Goal: Task Accomplishment & Management: Complete application form

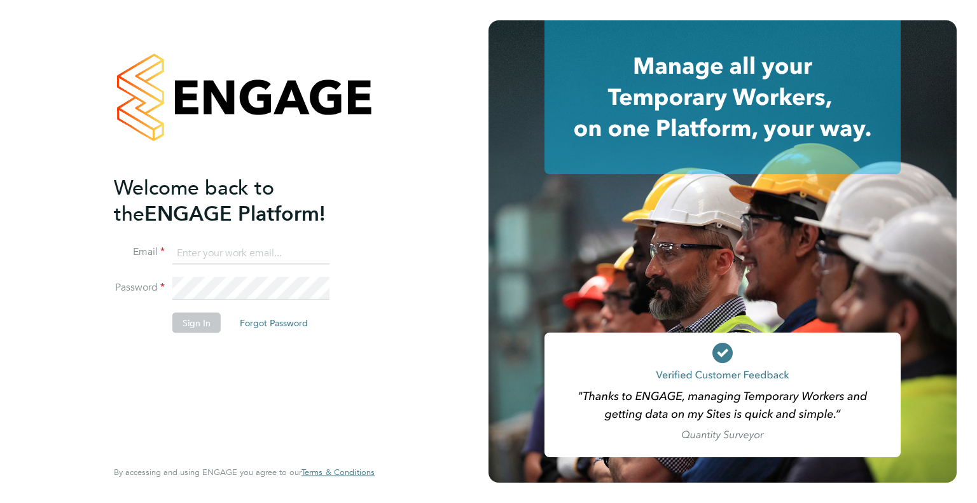
click at [231, 255] on input at bounding box center [250, 253] width 157 height 23
type input "[EMAIL_ADDRESS][DOMAIN_NAME]"
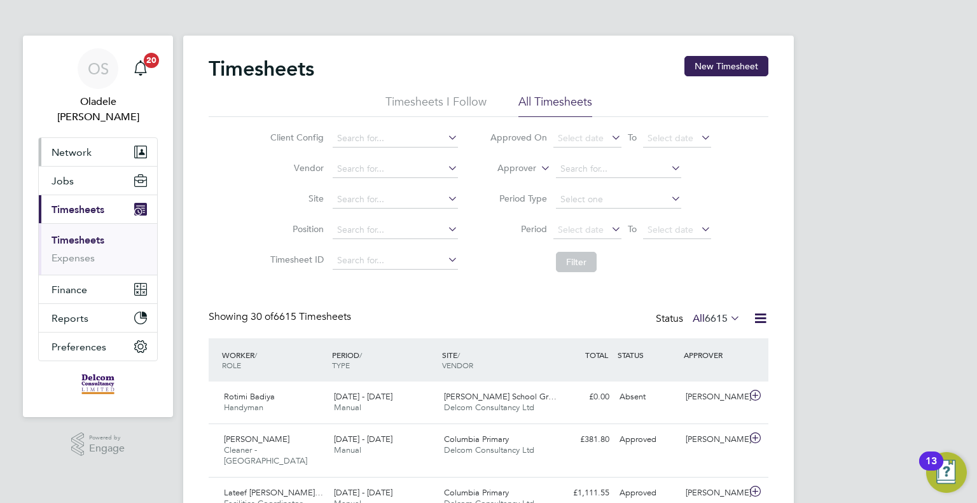
click at [73, 146] on span "Network" at bounding box center [72, 152] width 40 height 12
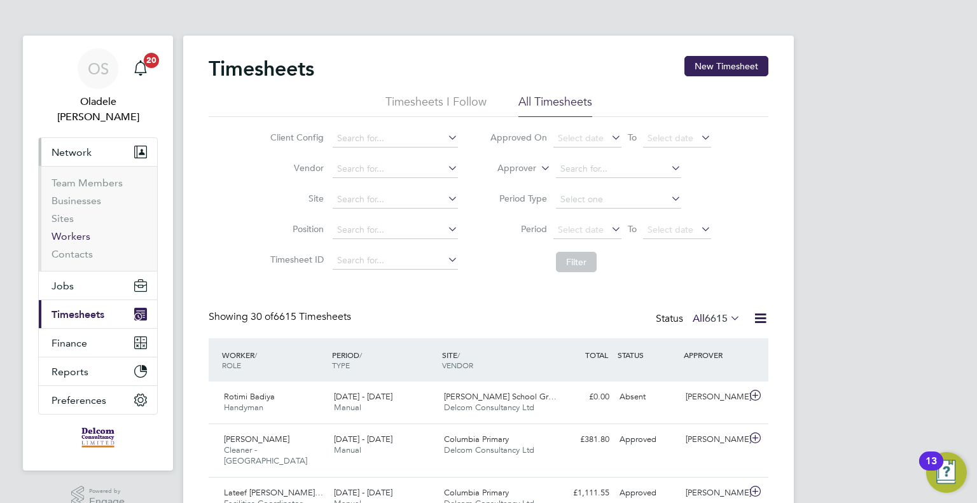
click at [69, 230] on link "Workers" at bounding box center [71, 236] width 39 height 12
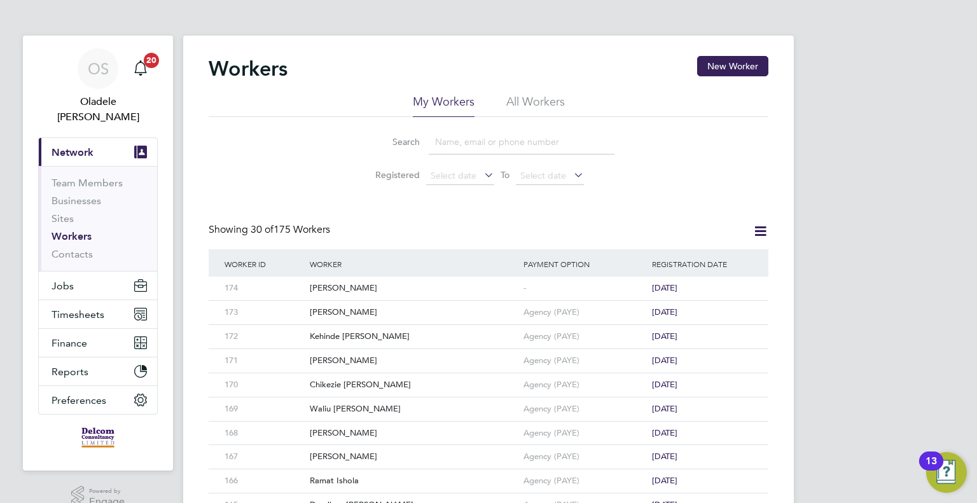
click at [484, 150] on input at bounding box center [522, 142] width 186 height 25
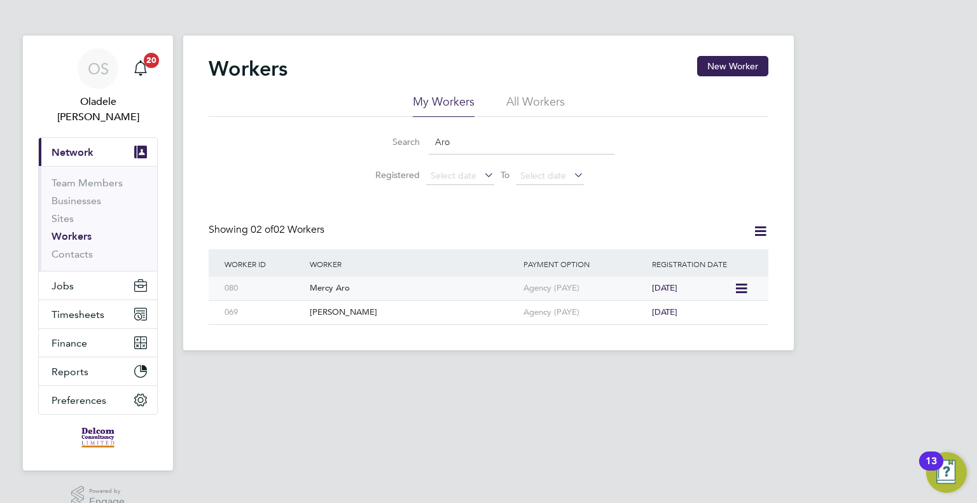
type input "Aro"
click at [368, 287] on div "Mercy Aro" at bounding box center [414, 289] width 214 height 24
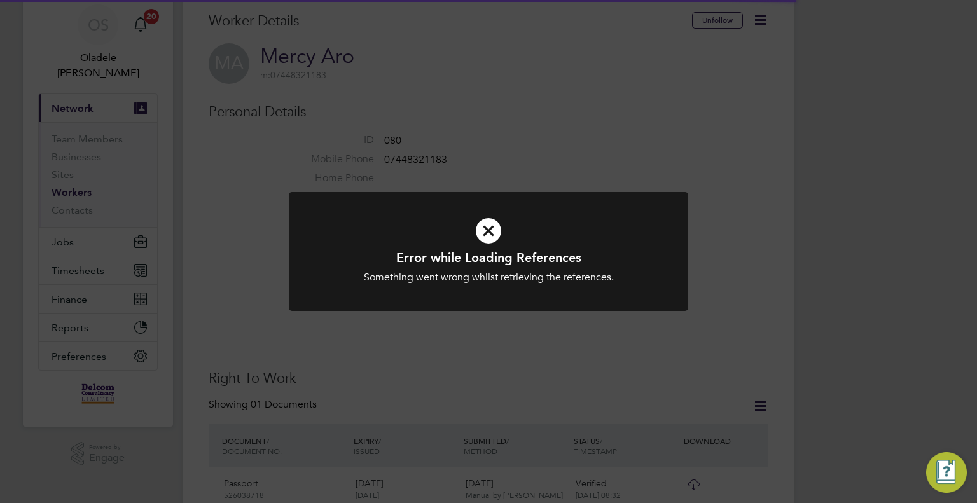
scroll to position [64, 0]
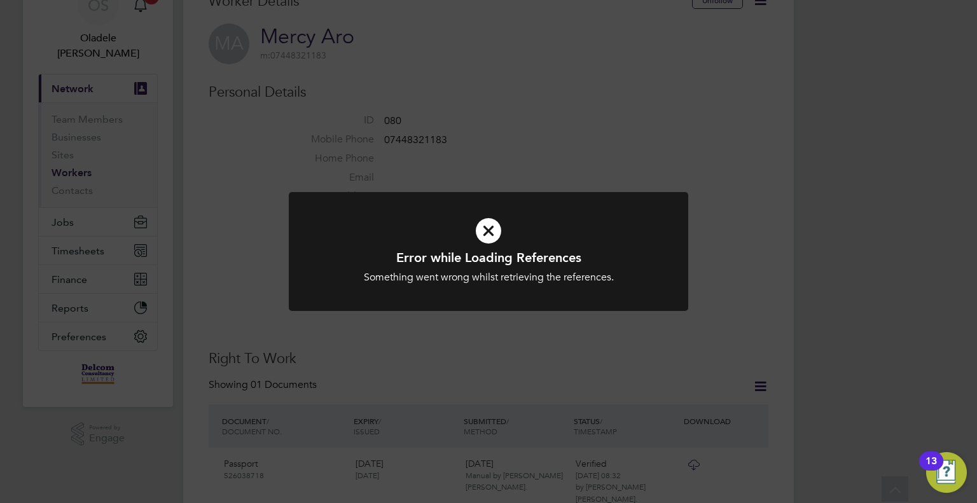
click at [491, 229] on icon at bounding box center [488, 231] width 331 height 50
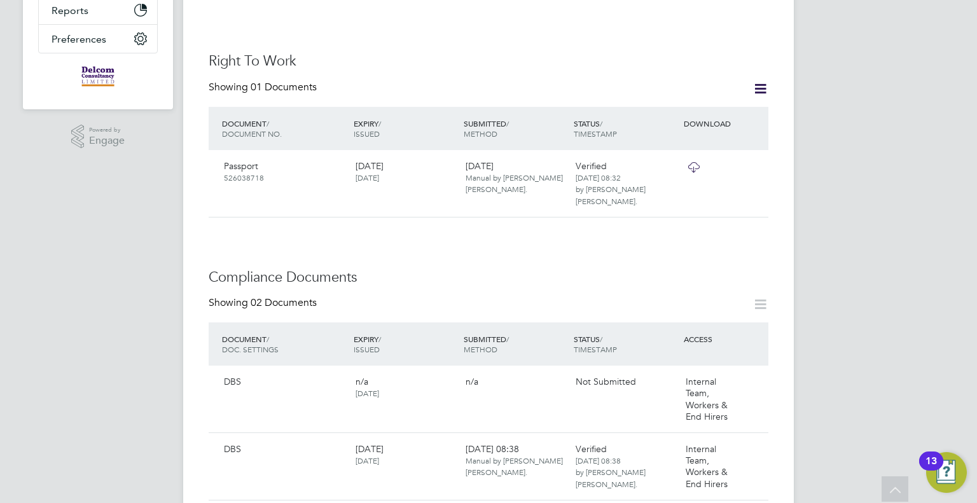
scroll to position [445, 0]
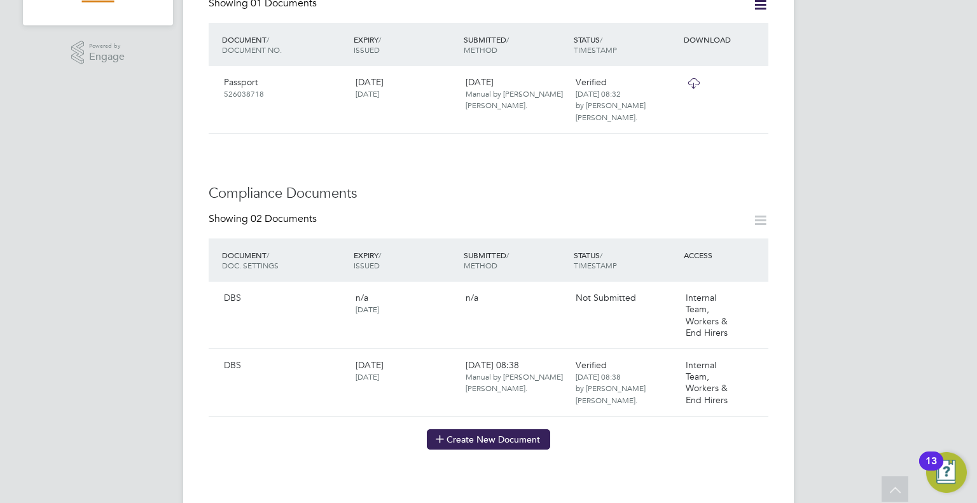
click at [481, 430] on button "Create New Document" at bounding box center [488, 440] width 123 height 20
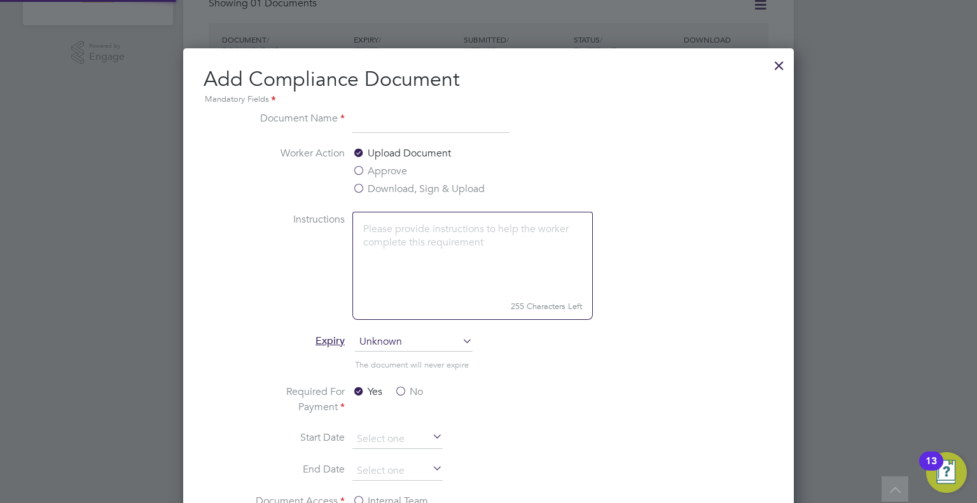
scroll to position [666, 611]
type input "B"
type input "DBS"
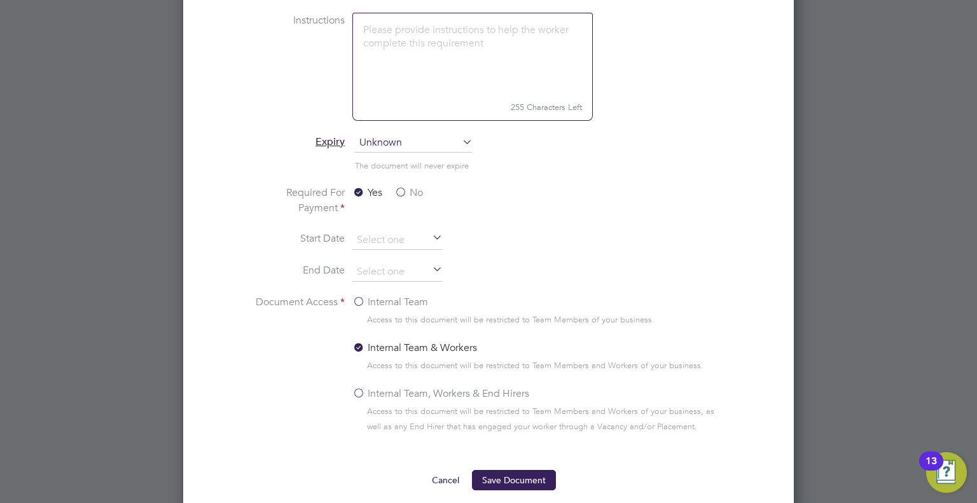
scroll to position [700, 0]
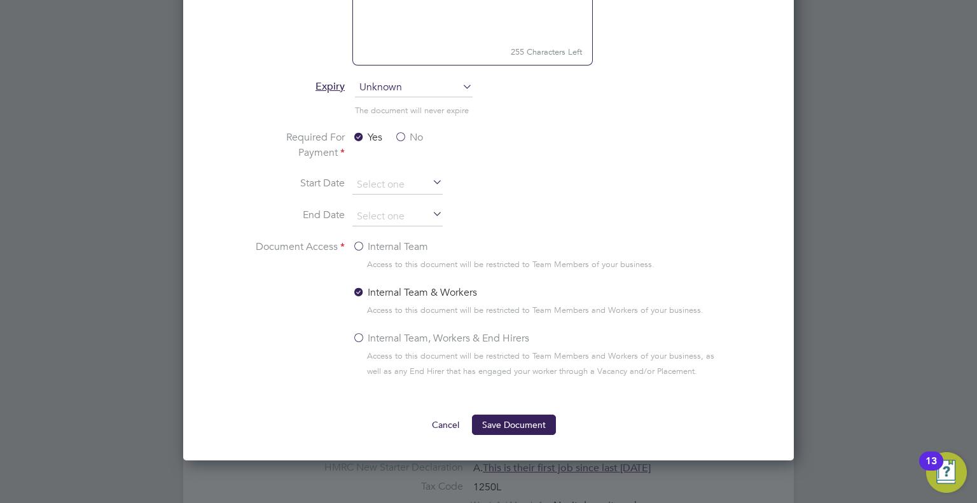
click at [402, 135] on label "No" at bounding box center [409, 137] width 29 height 15
click at [0, 0] on input "No" at bounding box center [0, 0] width 0 height 0
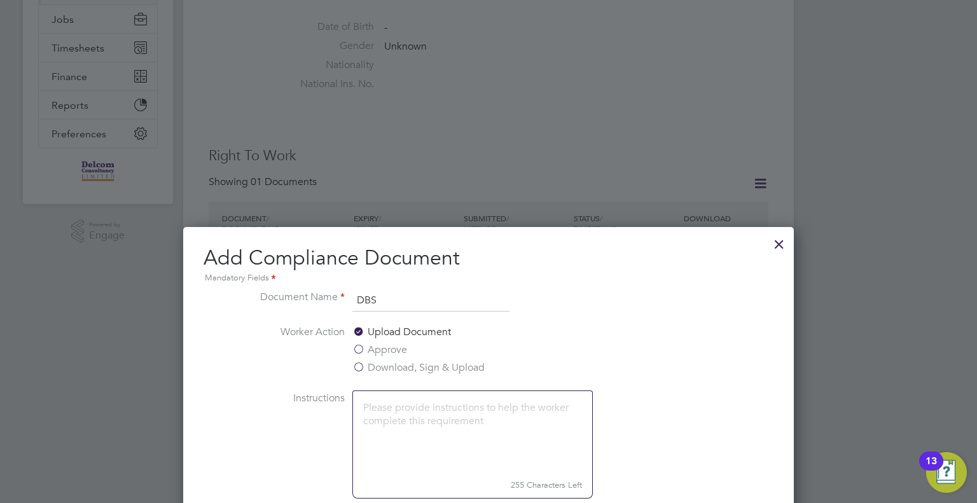
scroll to position [255, 0]
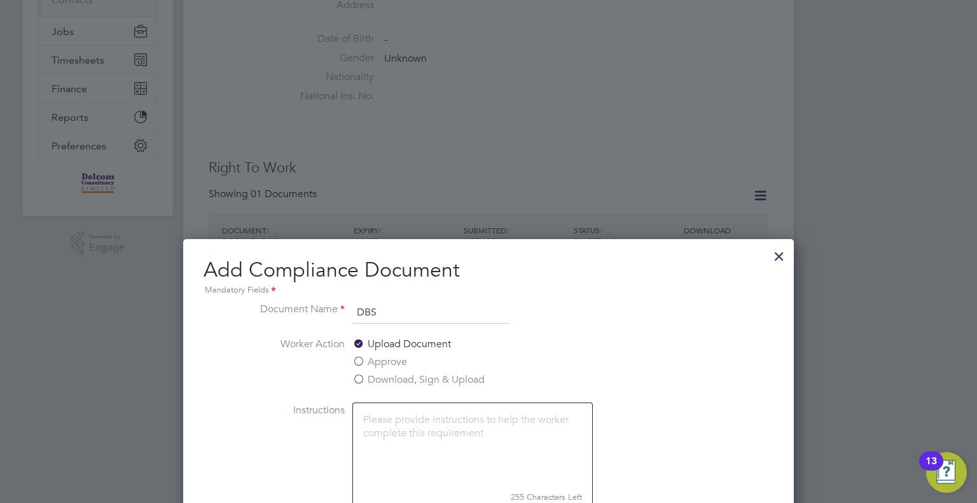
click at [779, 256] on div at bounding box center [779, 253] width 23 height 23
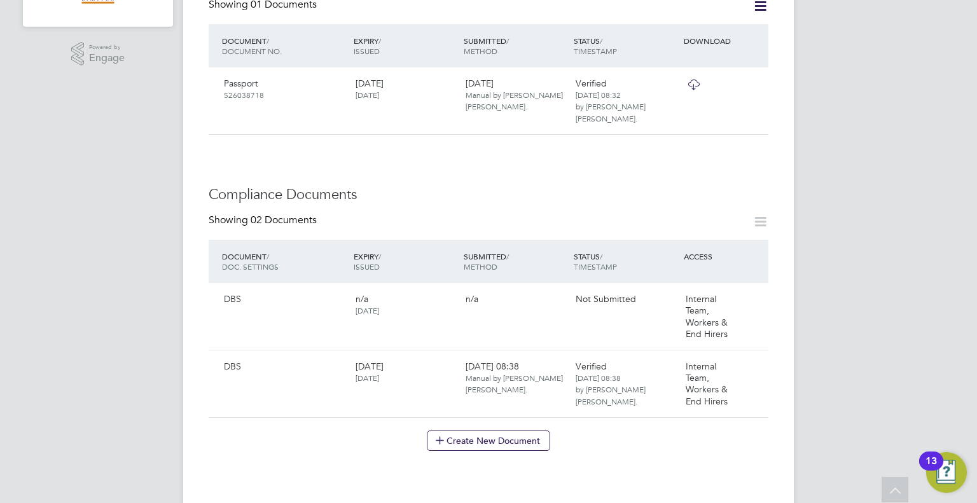
scroll to position [445, 0]
click at [755, 291] on icon at bounding box center [752, 298] width 13 height 15
click at [721, 366] on li "Delete Document" at bounding box center [713, 371] width 94 height 18
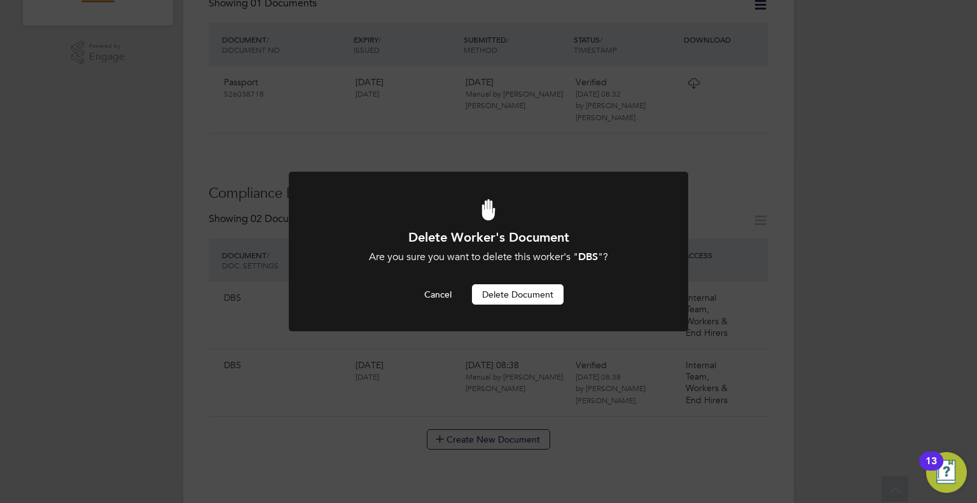
scroll to position [0, 0]
click at [519, 297] on button "Delete Document" at bounding box center [518, 294] width 92 height 20
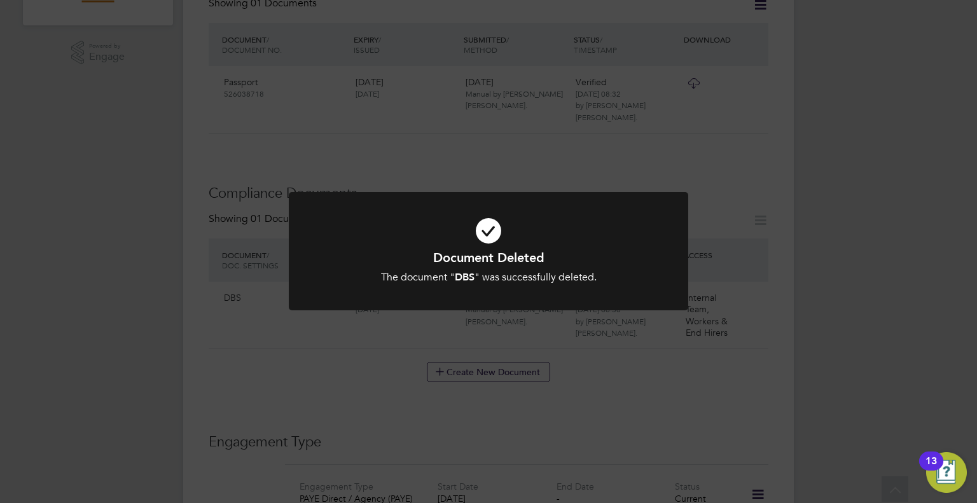
click at [835, 251] on div "Document Deleted The document " DBS " was successfully deleted. Cancel Okay" at bounding box center [488, 251] width 977 height 503
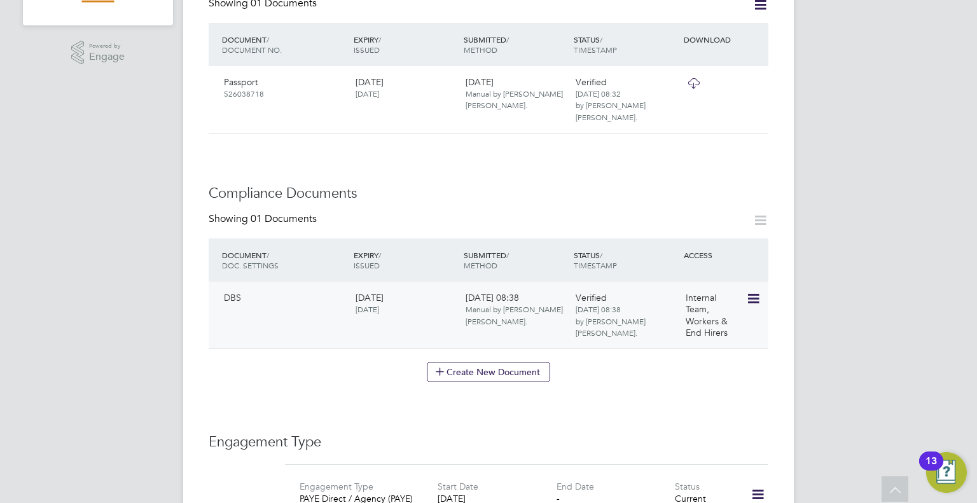
click at [758, 291] on icon at bounding box center [752, 298] width 13 height 15
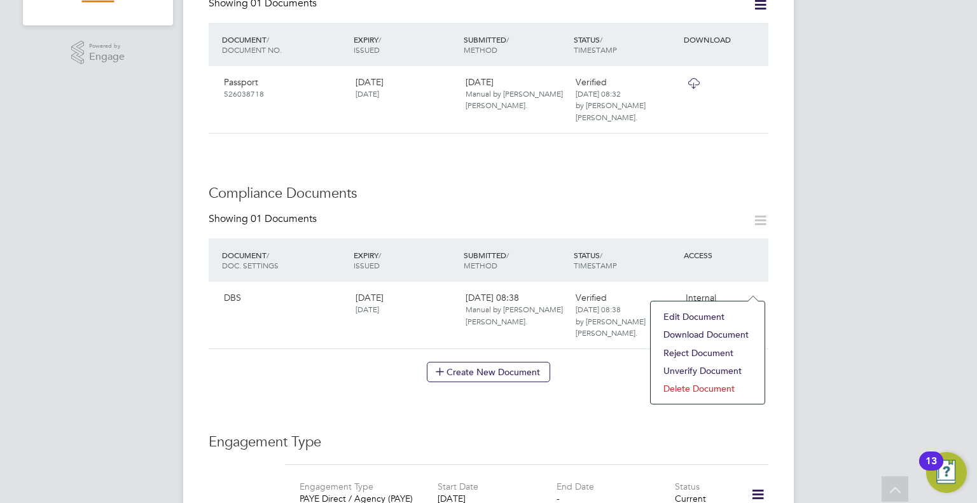
click at [713, 386] on li "Delete Document" at bounding box center [707, 389] width 101 height 18
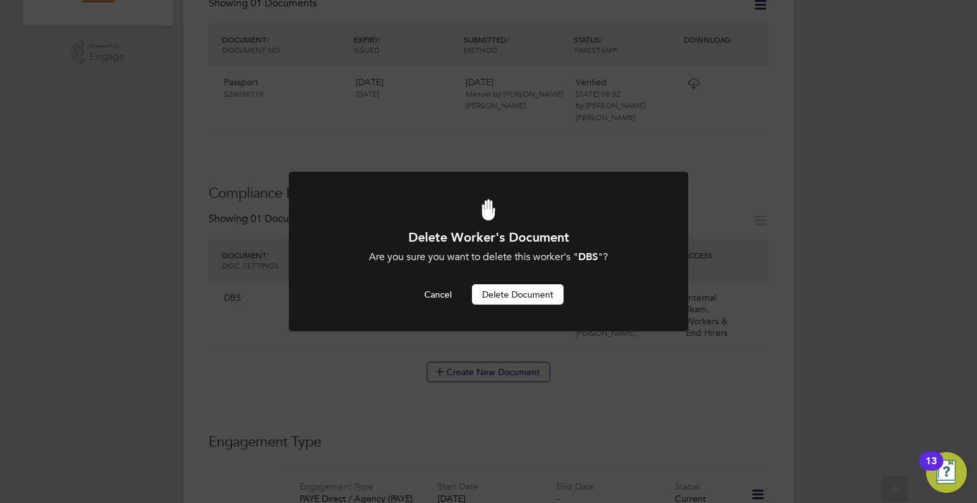
scroll to position [0, 0]
click at [524, 297] on button "Delete Document" at bounding box center [518, 294] width 92 height 20
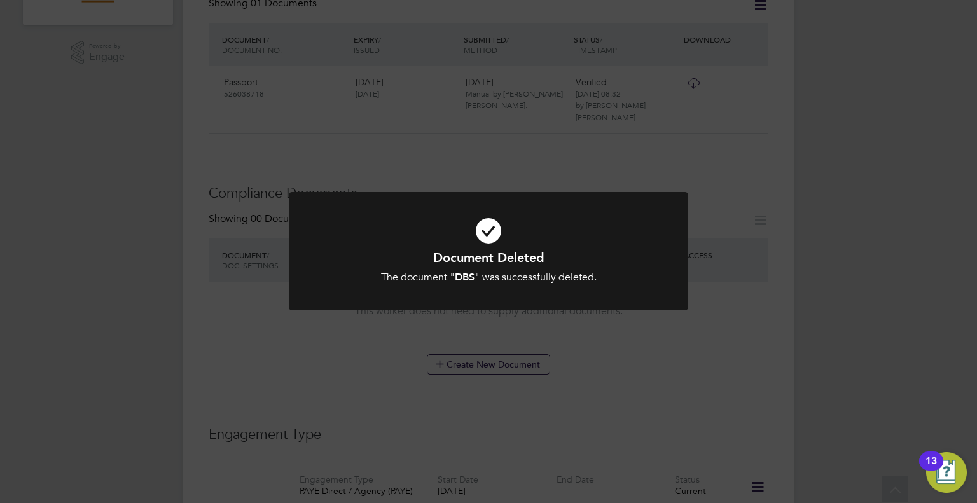
click at [878, 239] on div "Document Deleted The document " DBS " was successfully deleted. Cancel Okay" at bounding box center [488, 251] width 977 height 503
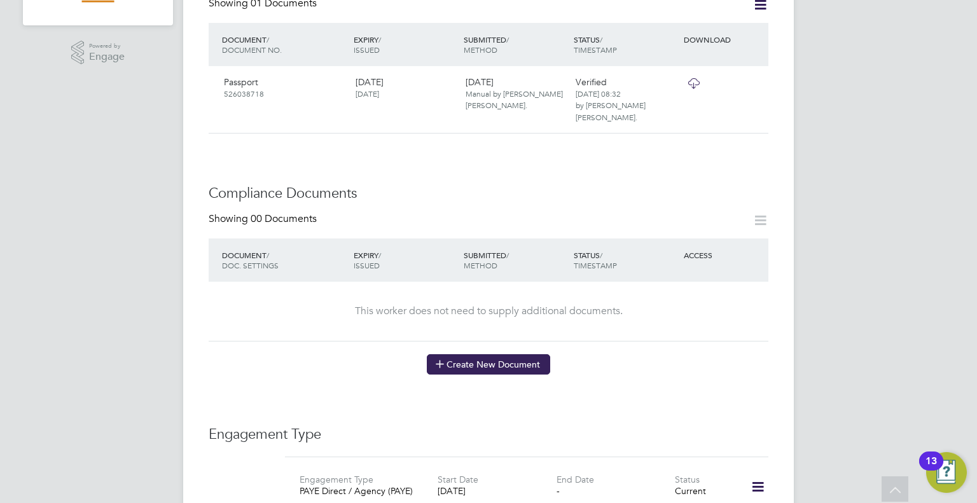
click at [499, 354] on button "Create New Document" at bounding box center [488, 364] width 123 height 20
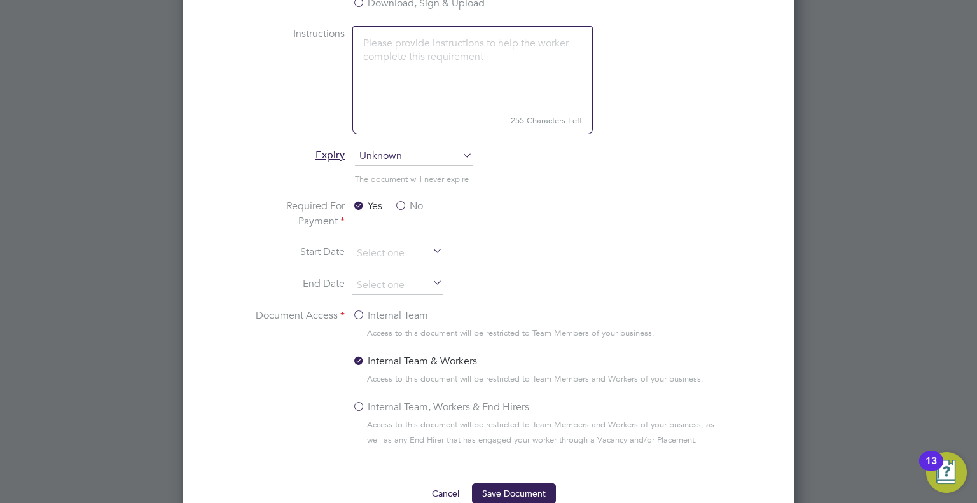
scroll to position [636, 0]
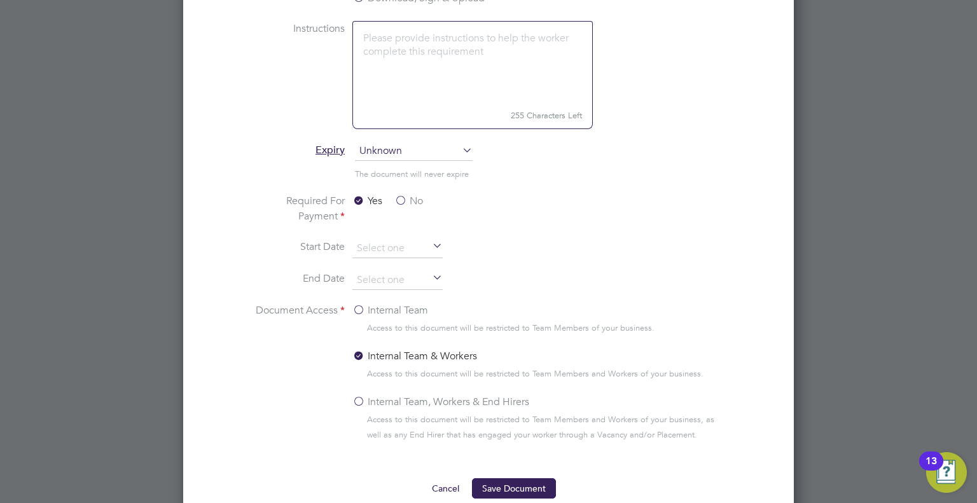
type input "DBS"
click at [400, 198] on label "No" at bounding box center [409, 200] width 29 height 15
click at [0, 0] on input "No" at bounding box center [0, 0] width 0 height 0
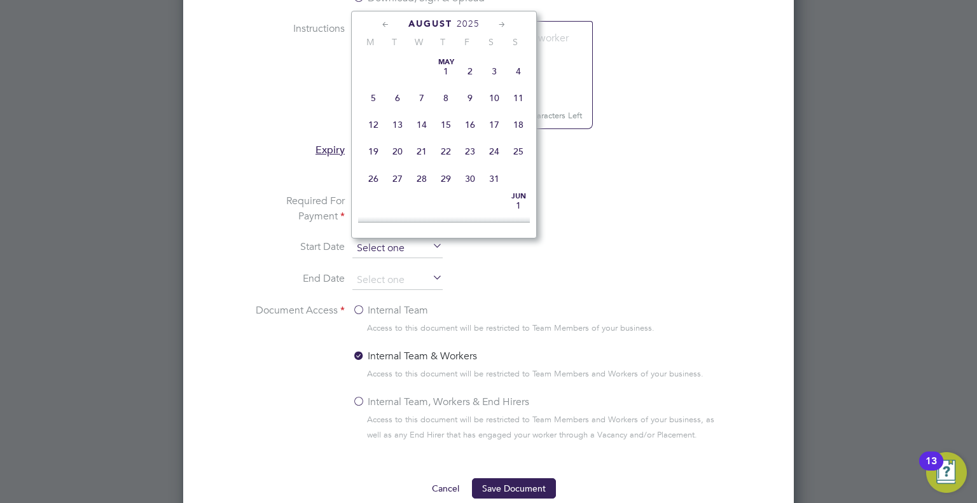
click at [386, 246] on input at bounding box center [398, 248] width 90 height 19
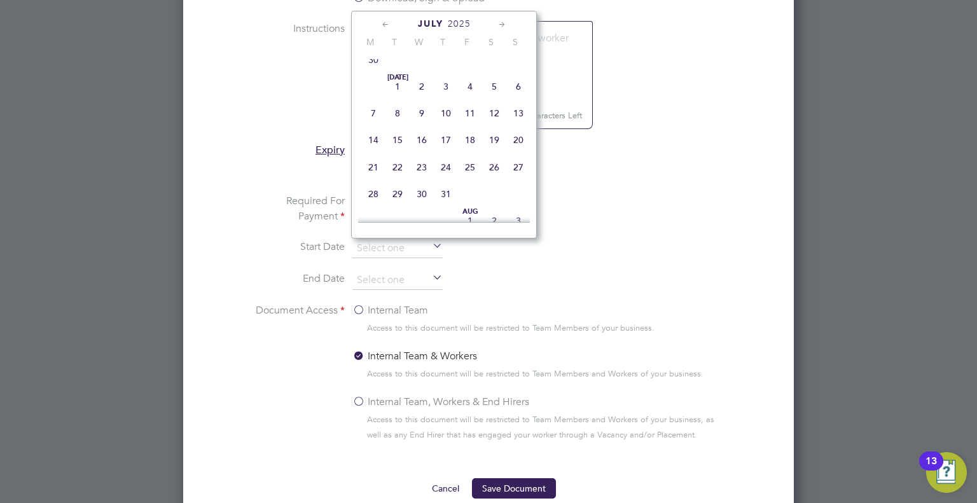
scroll to position [307, 0]
click at [421, 148] on span "23" at bounding box center [422, 140] width 24 height 24
type input "23 Jul 2025"
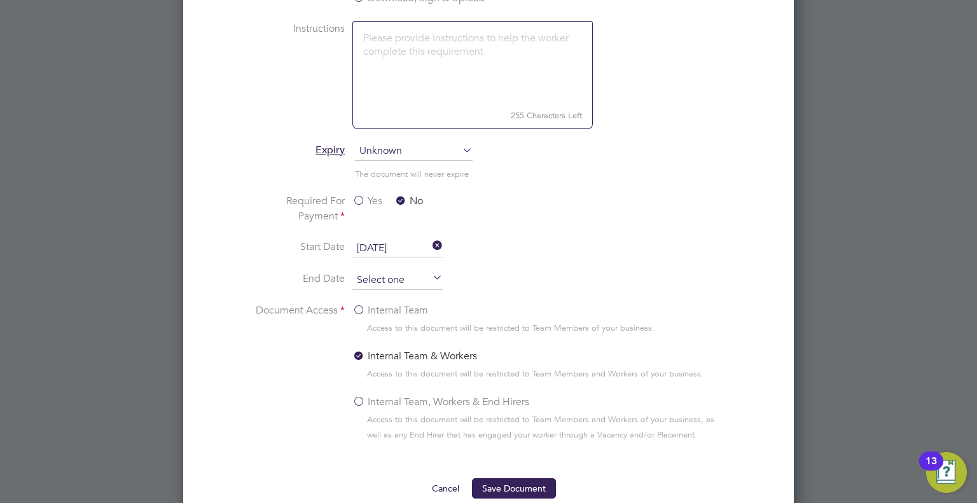
scroll to position [498, 0]
click at [389, 286] on input at bounding box center [398, 280] width 90 height 19
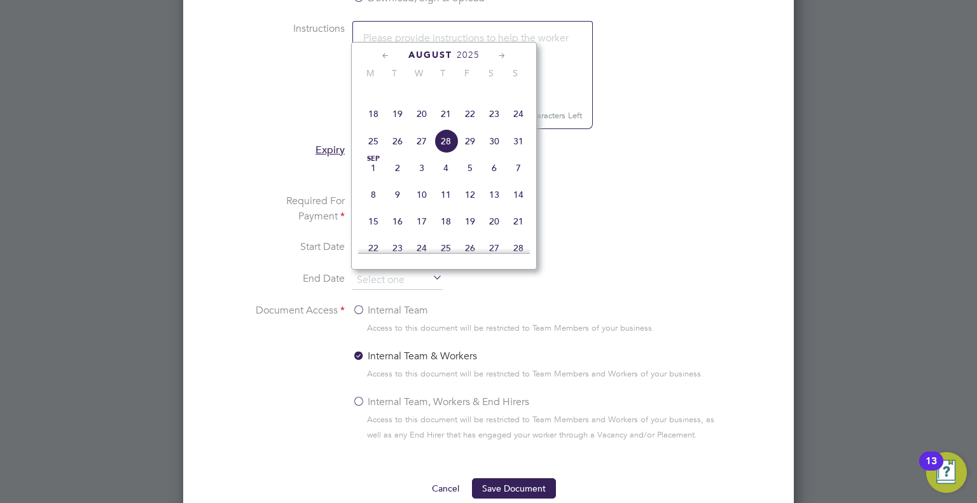
click at [468, 53] on span "2025" at bounding box center [468, 55] width 23 height 11
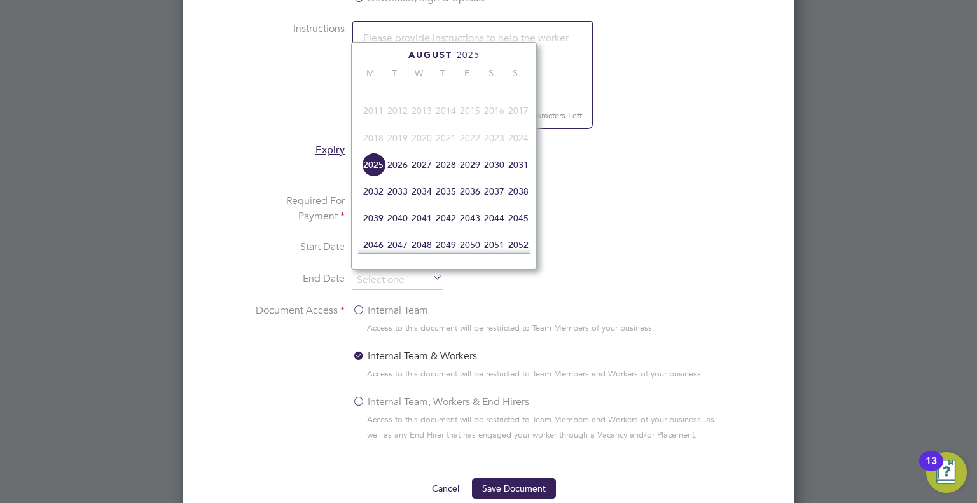
click at [444, 177] on span "2028" at bounding box center [446, 165] width 24 height 24
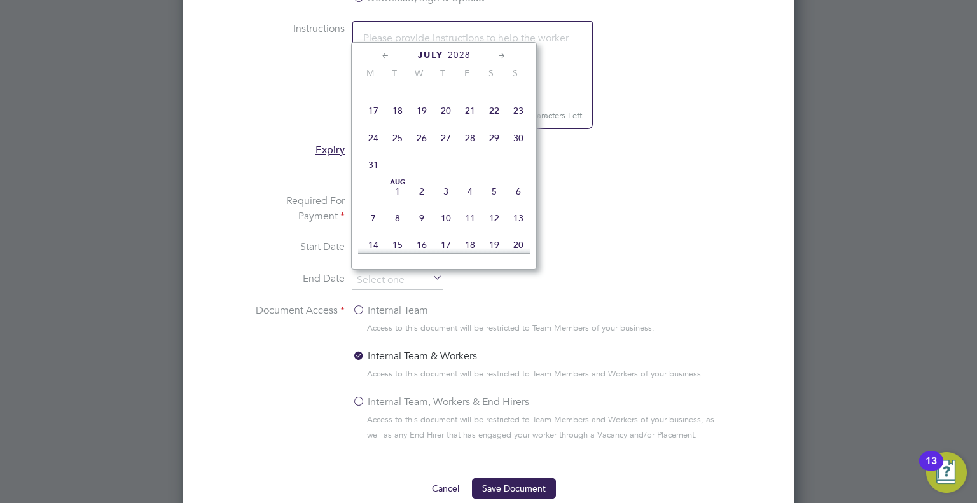
click at [520, 115] on span "23" at bounding box center [518, 111] width 24 height 24
type input "23 Jul 2028"
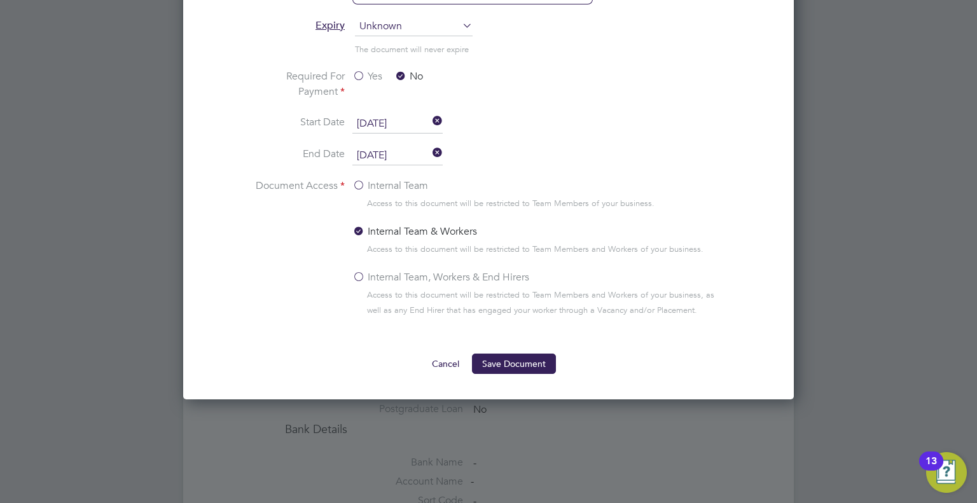
scroll to position [764, 0]
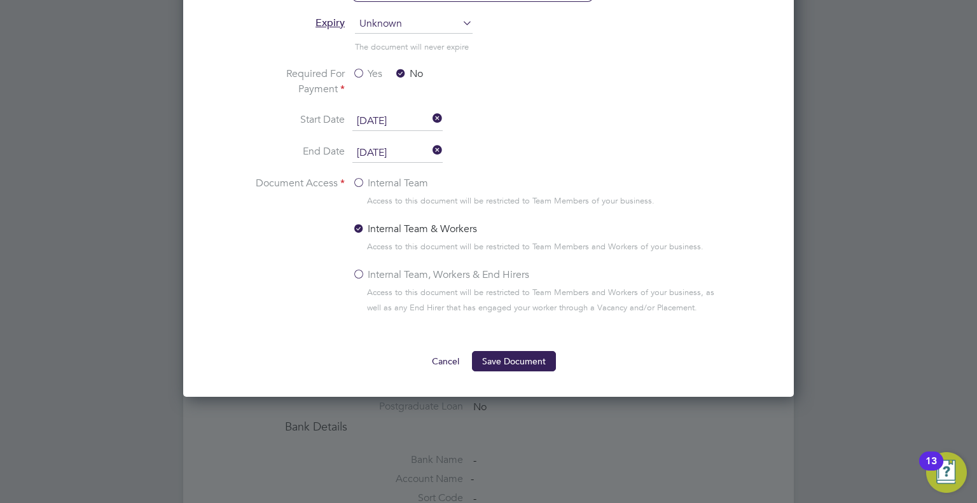
click at [362, 273] on label "Internal Team, Workers & End Hirers" at bounding box center [441, 274] width 177 height 15
click at [0, 0] on input "Internal Team, Workers & End Hirers" at bounding box center [0, 0] width 0 height 0
click at [510, 365] on button "Save Document" at bounding box center [514, 361] width 84 height 20
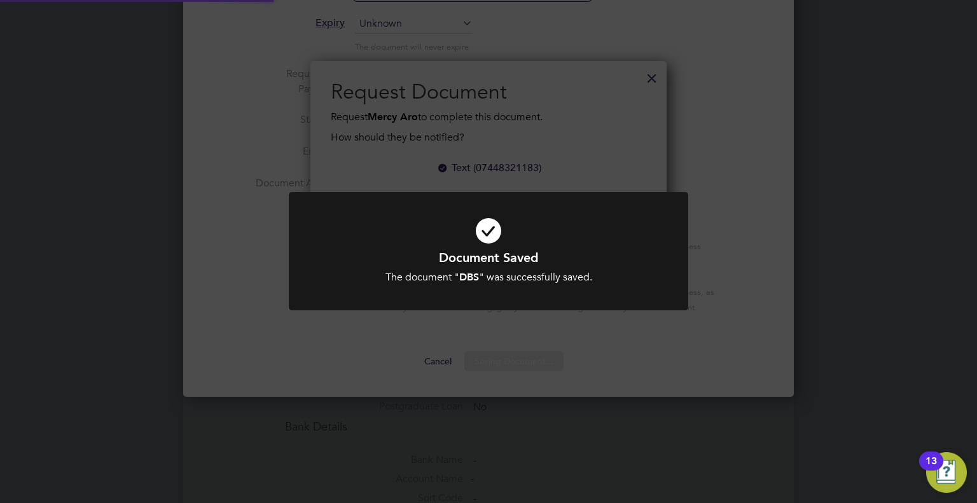
scroll to position [188, 357]
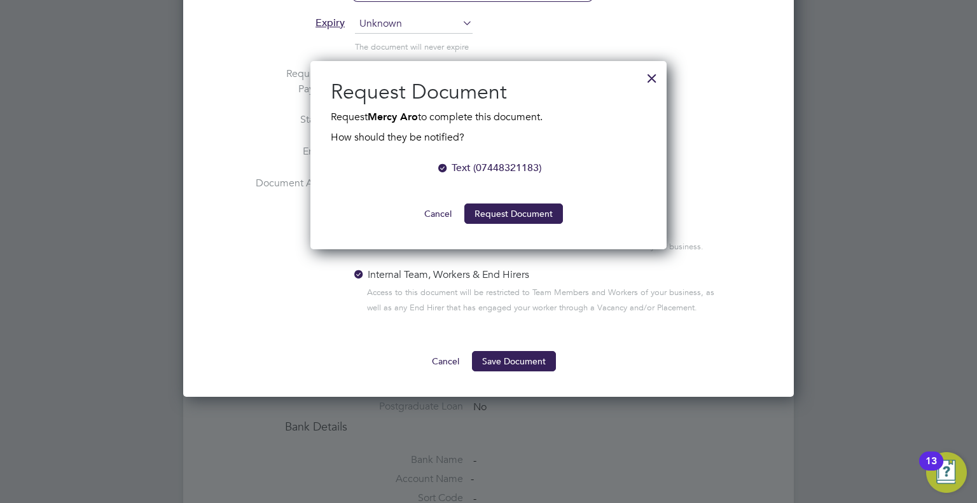
click at [440, 170] on div at bounding box center [443, 166] width 13 height 13
click at [444, 168] on div at bounding box center [443, 166] width 13 height 13
click at [528, 212] on button "Request Document" at bounding box center [514, 214] width 99 height 20
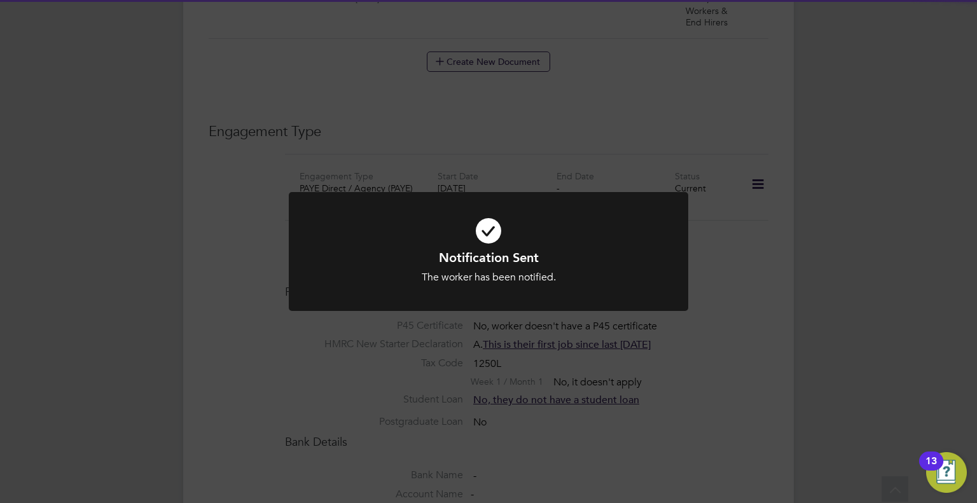
scroll to position [764, 0]
click at [807, 270] on div "Notification Sent The worker has been notified. Cancel Okay" at bounding box center [488, 251] width 977 height 503
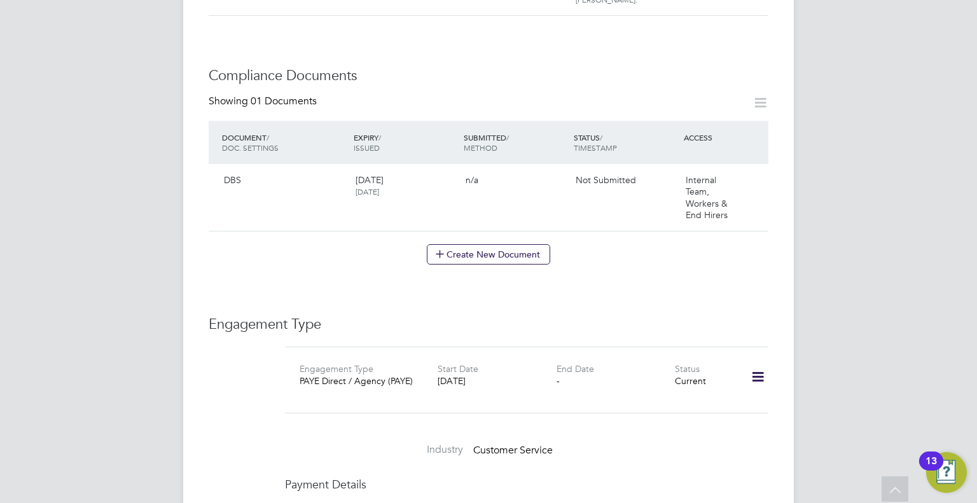
scroll to position [445, 0]
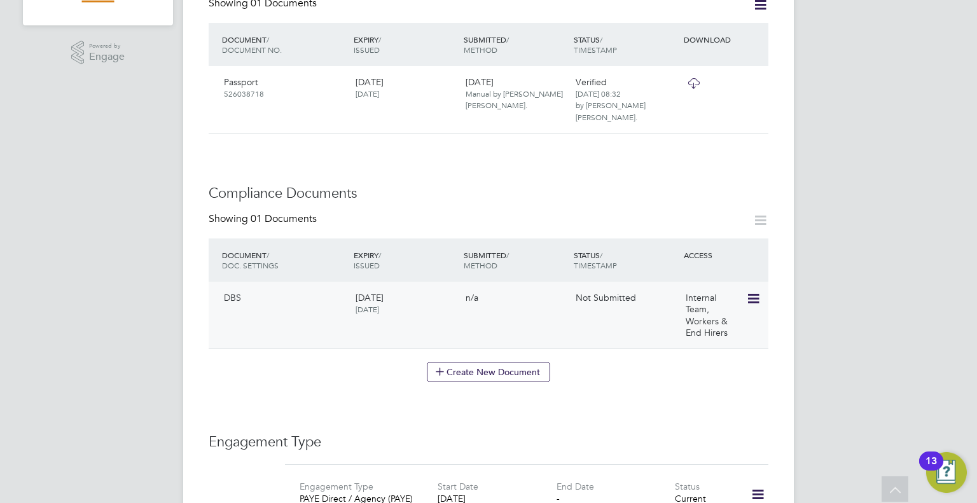
click at [755, 291] on icon at bounding box center [752, 298] width 13 height 15
click at [691, 333] on li "Submit Document" at bounding box center [713, 335] width 94 height 18
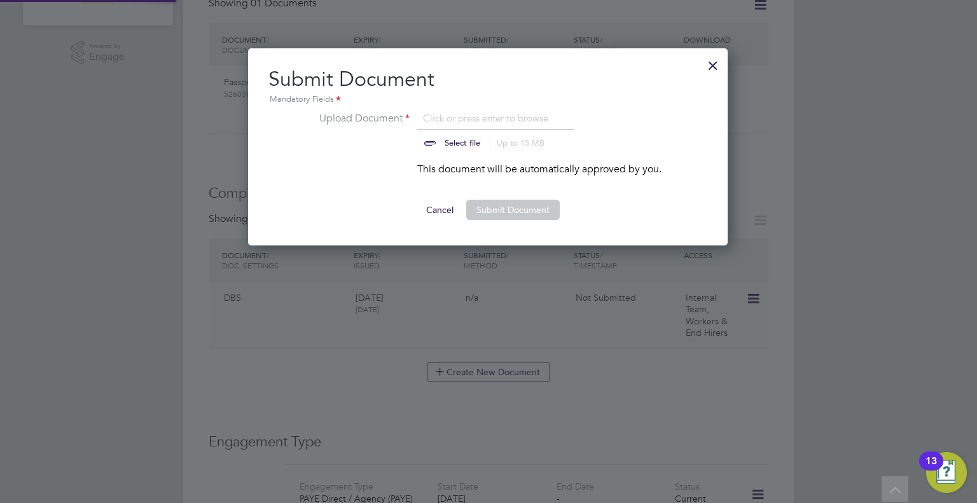
scroll to position [197, 481]
click at [454, 124] on input "file" at bounding box center [475, 130] width 200 height 38
type input "C:\fakepath\ARO MERCY NEW DBS.jpg"
click at [503, 207] on button "Submit Document" at bounding box center [513, 210] width 94 height 20
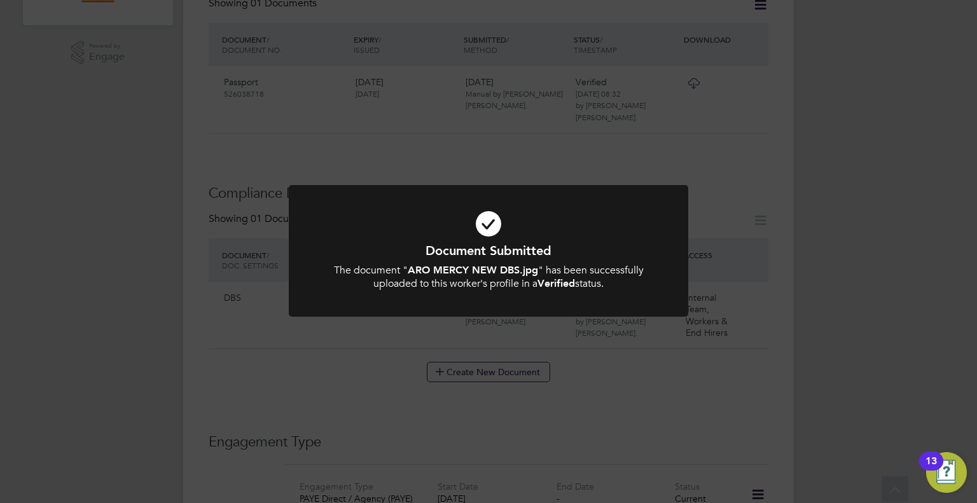
click at [876, 192] on div "Document Submitted The document " ARO MERCY NEW DBS.jpg " has been successfully…" at bounding box center [488, 251] width 977 height 503
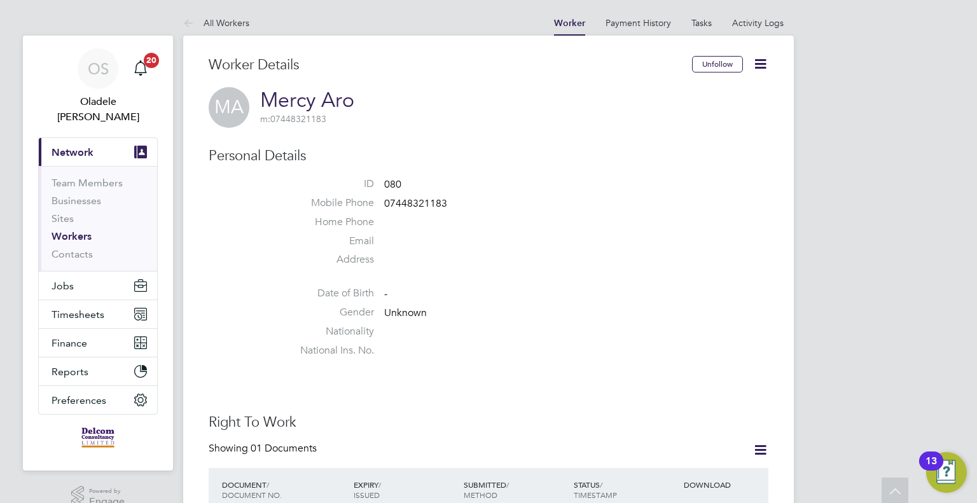
scroll to position [0, 0]
